Goal: Task Accomplishment & Management: Complete application form

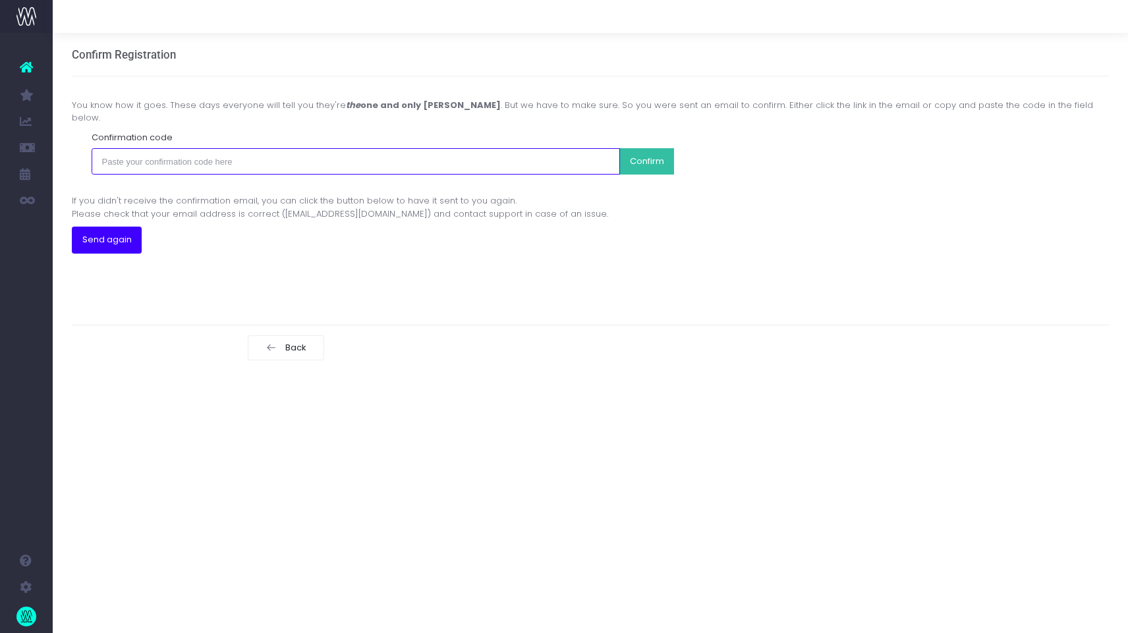
click at [302, 152] on input "text" at bounding box center [356, 161] width 528 height 26
paste input "a56095d14b51cba2176400a62599a1236fd8fcff384f8ecb8696dfe550469859"
type input "a56095d14b51cba2176400a62599a1236fd8fcff384f8ecb8696dfe550469859"
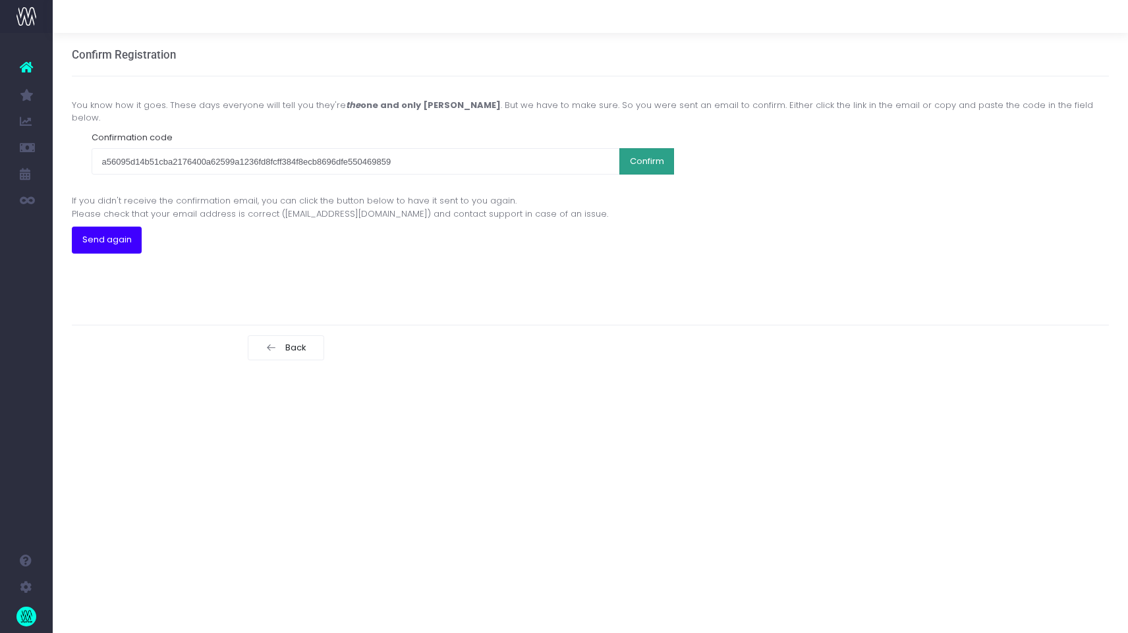
click at [643, 152] on button "Confirm" at bounding box center [646, 161] width 55 height 26
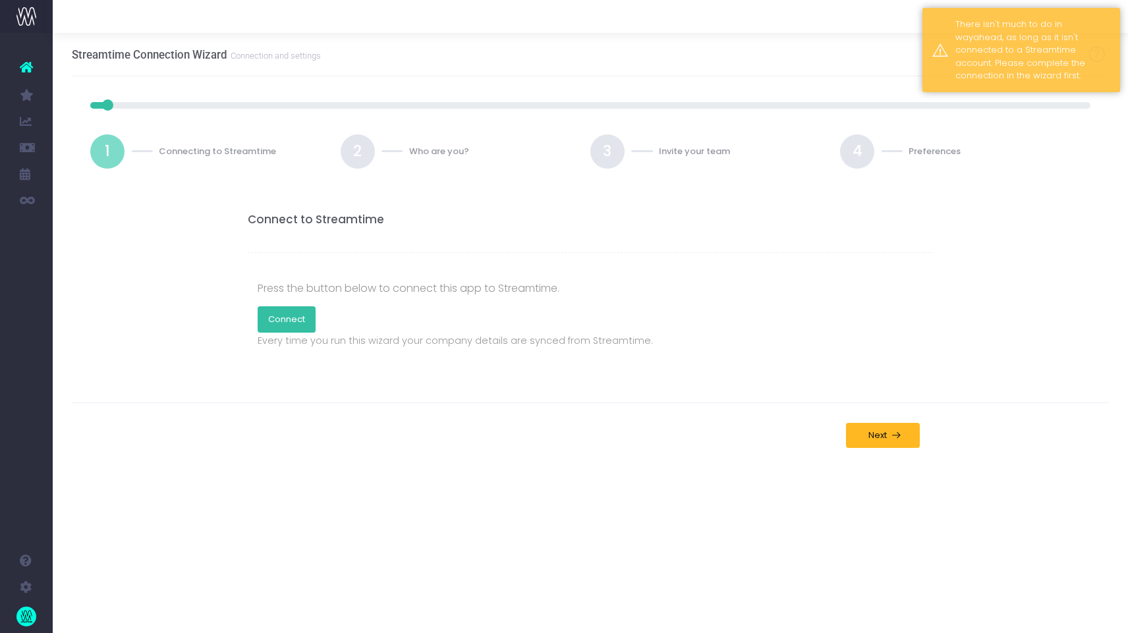
click at [291, 323] on link "Connect" at bounding box center [287, 319] width 58 height 26
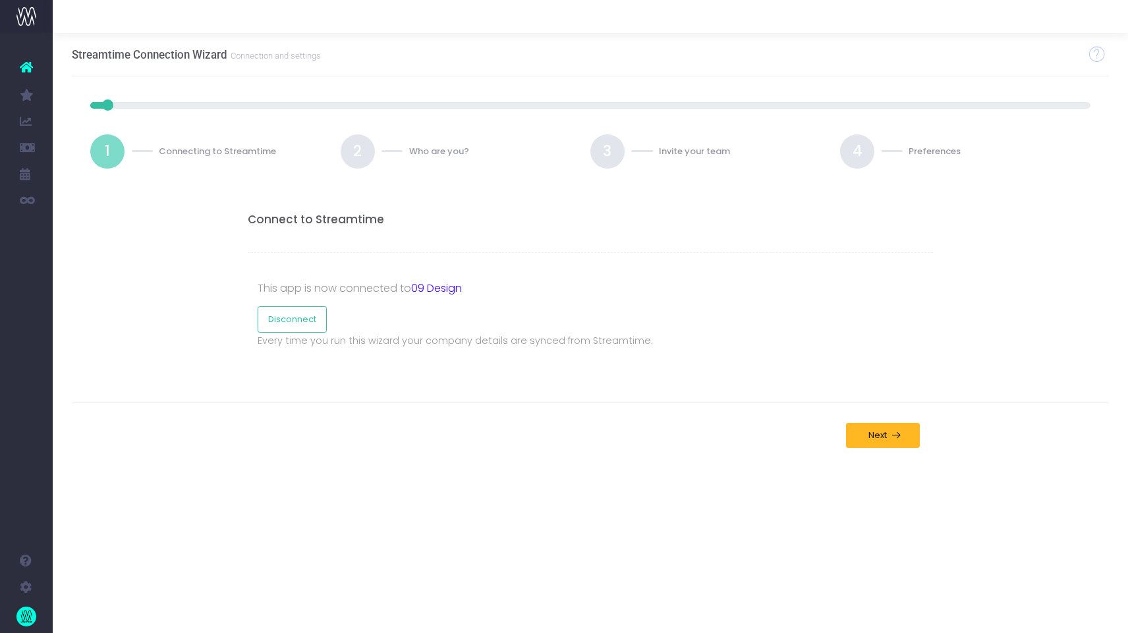
drag, startPoint x: 612, startPoint y: 460, endPoint x: 652, endPoint y: 461, distance: 39.5
click at [615, 461] on div "Back Ready Next" at bounding box center [591, 435] width 1038 height 65
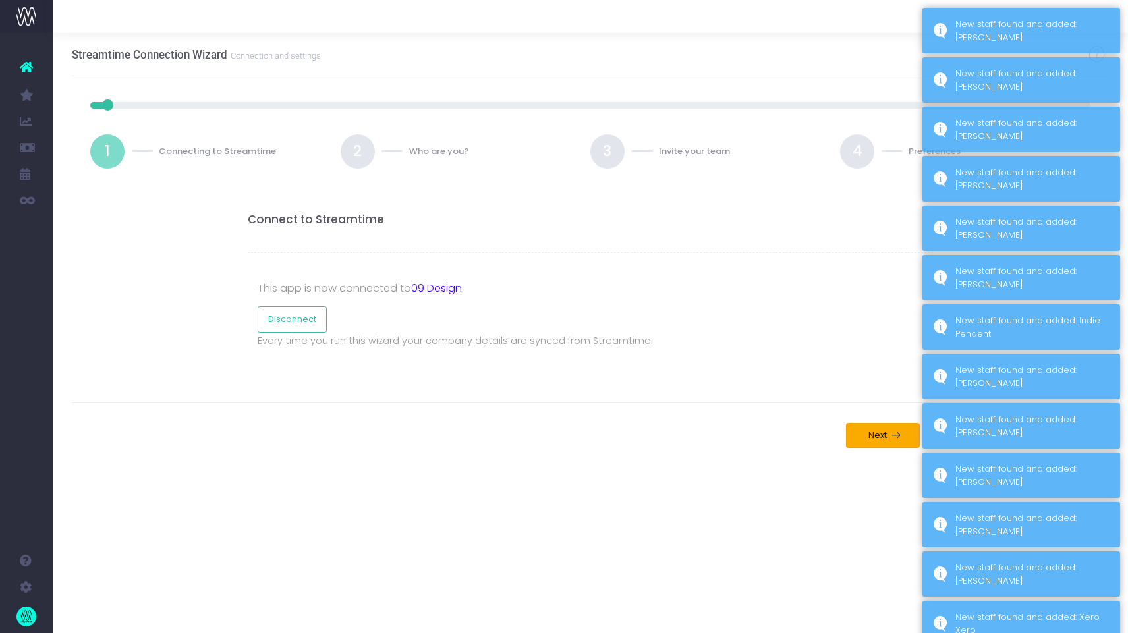
click at [875, 434] on span "Next" at bounding box center [875, 435] width 23 height 11
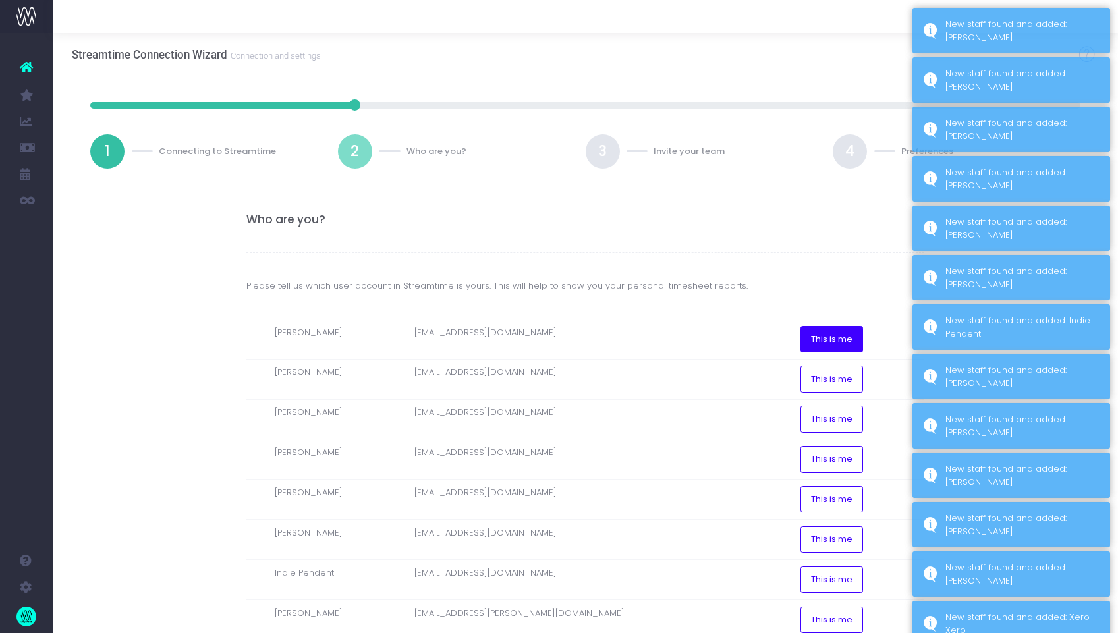
drag, startPoint x: 824, startPoint y: 339, endPoint x: 853, endPoint y: 345, distance: 29.7
click at [824, 339] on button "This is me" at bounding box center [831, 339] width 63 height 26
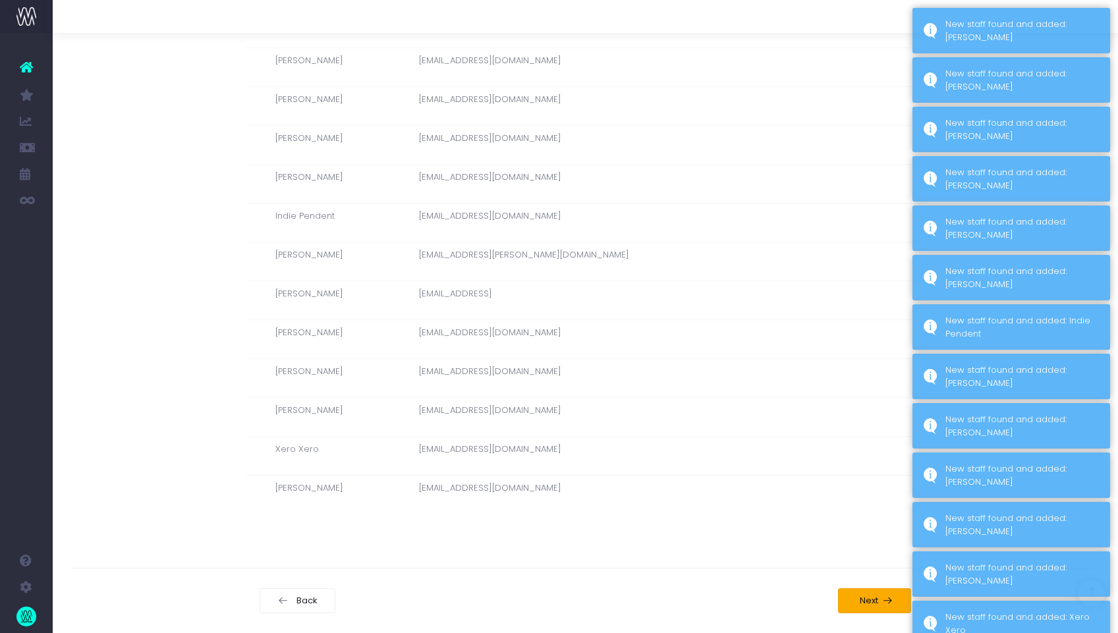
click at [873, 611] on button "Next" at bounding box center [875, 600] width 74 height 25
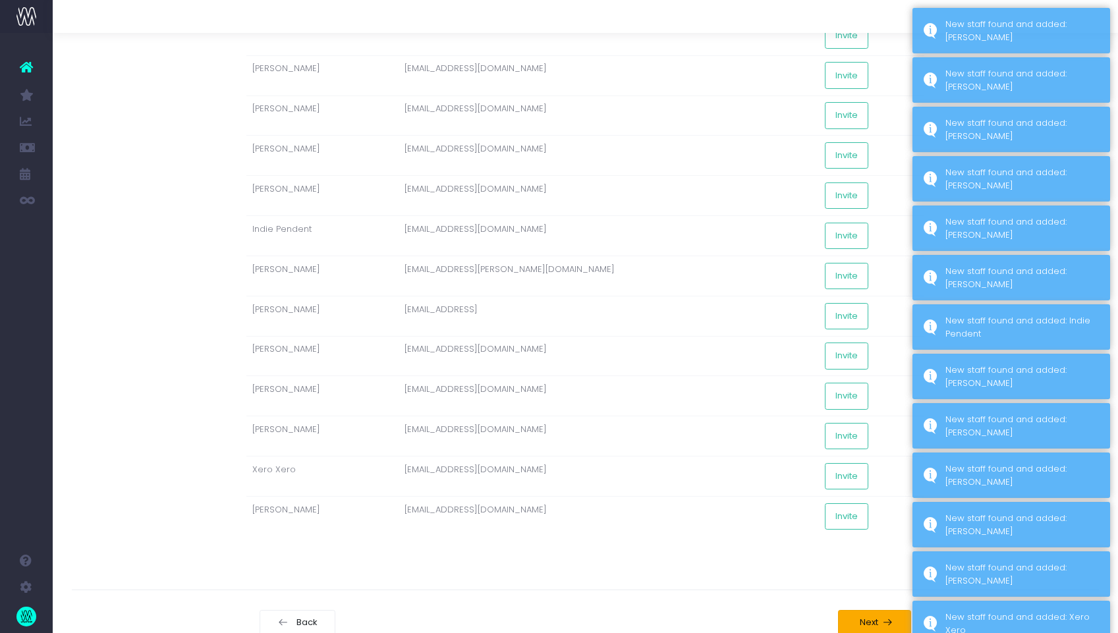
scroll to position [385, 0]
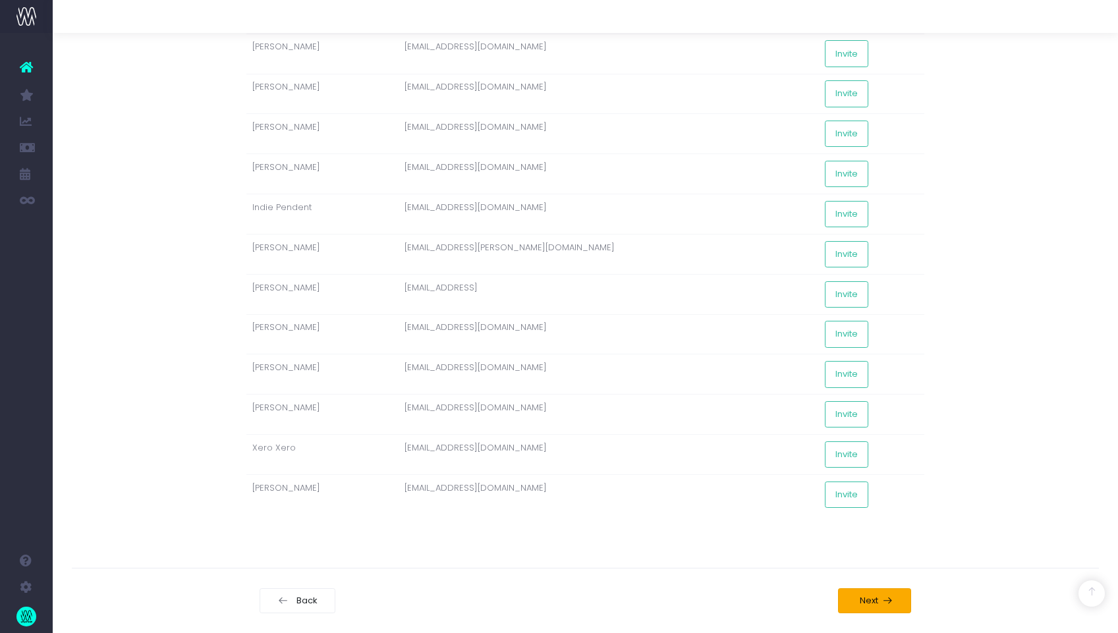
click at [877, 601] on span "Next" at bounding box center [867, 601] width 23 height 11
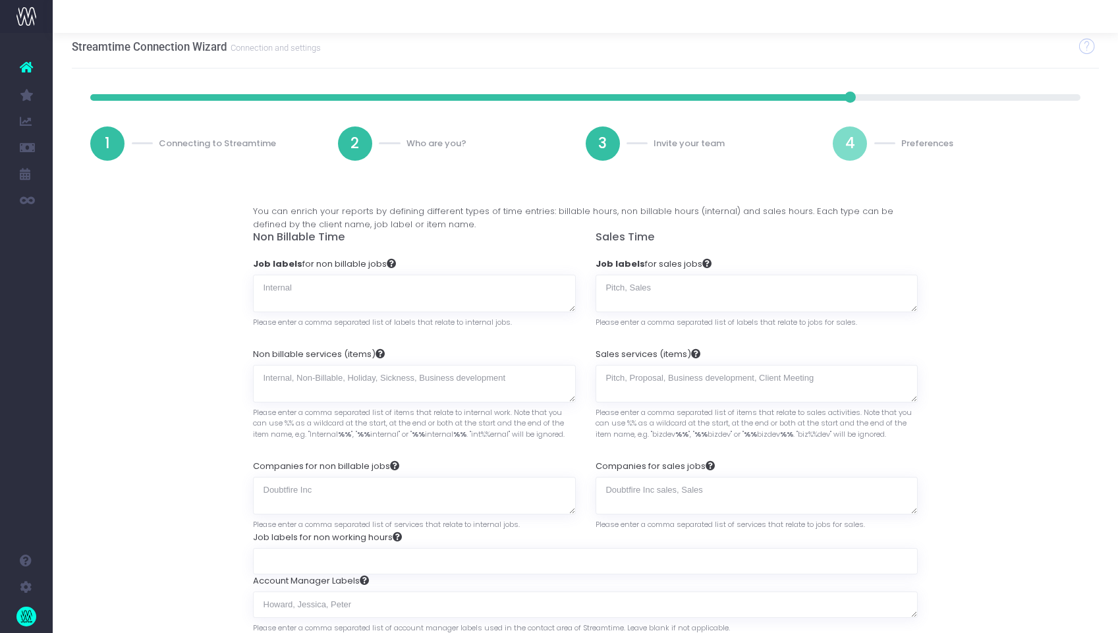
scroll to position [119, 0]
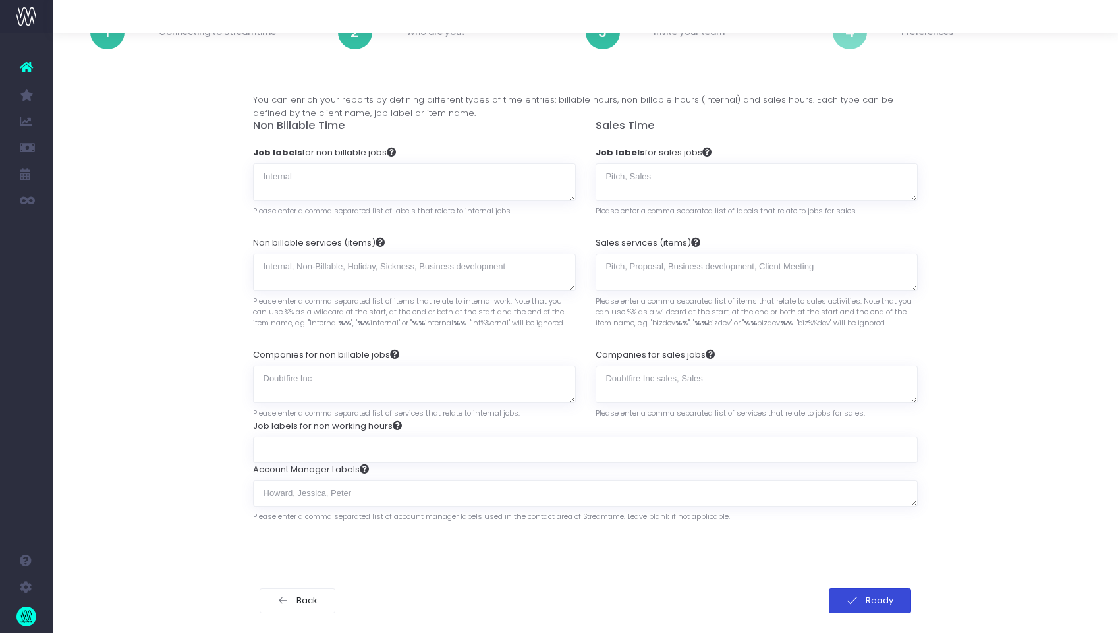
click at [856, 600] on icon at bounding box center [852, 601] width 11 height 11
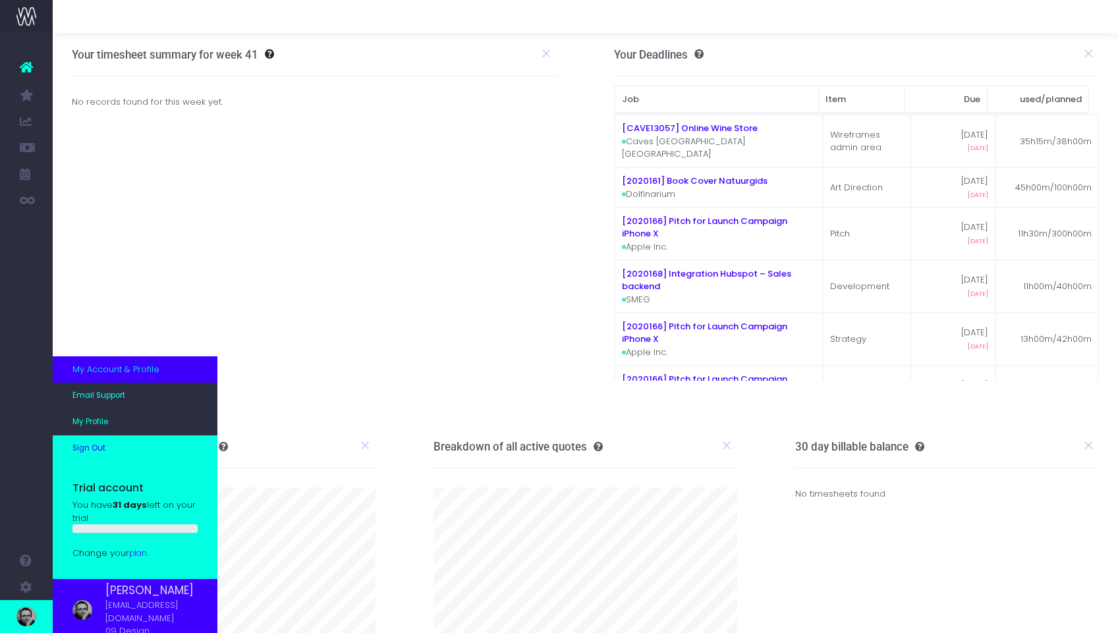
click at [97, 455] on span "Sign Out" at bounding box center [88, 449] width 33 height 12
